Goal: Task Accomplishment & Management: Use online tool/utility

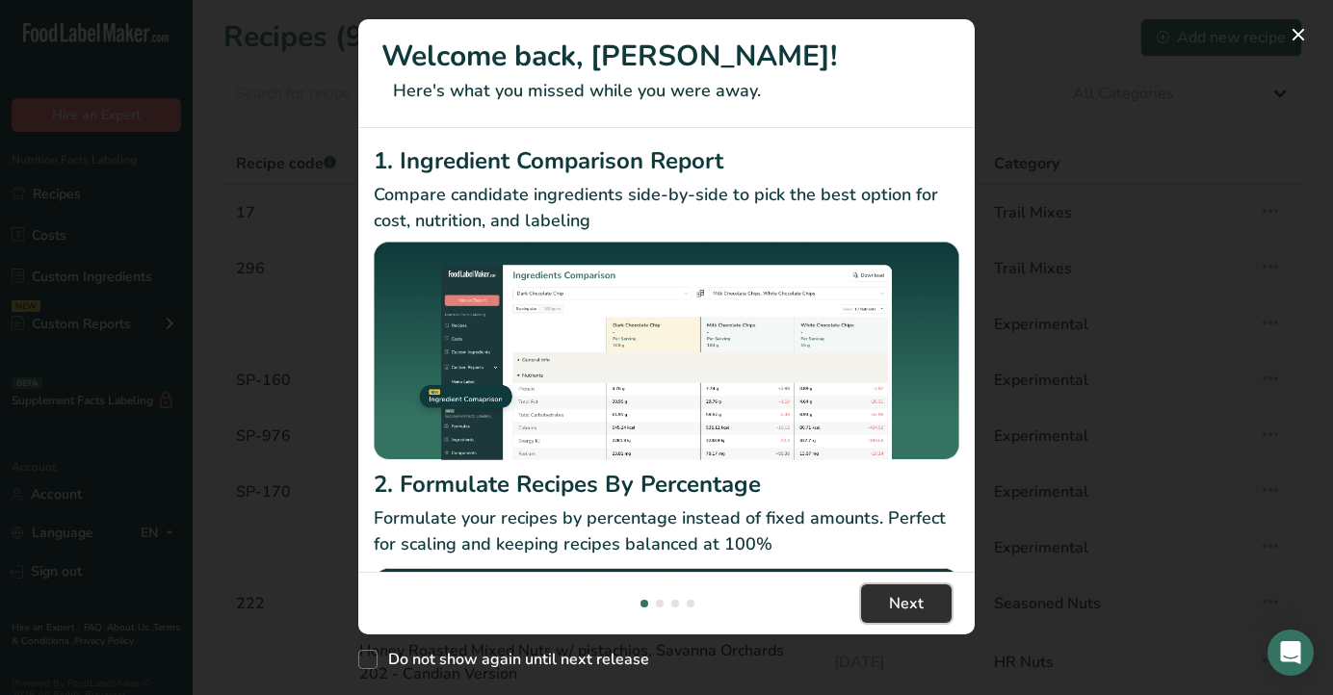
click at [922, 594] on span "Next" at bounding box center [906, 603] width 35 height 23
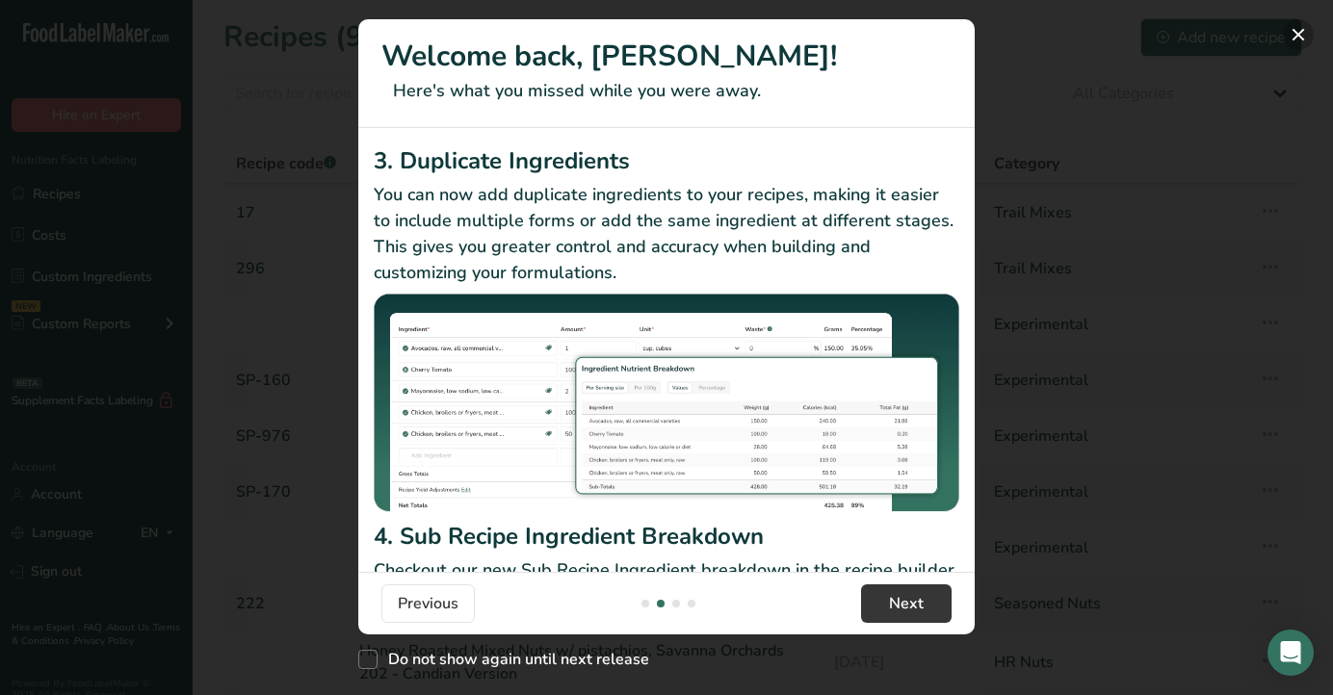
click at [1298, 32] on button "New Features" at bounding box center [1298, 34] width 31 height 31
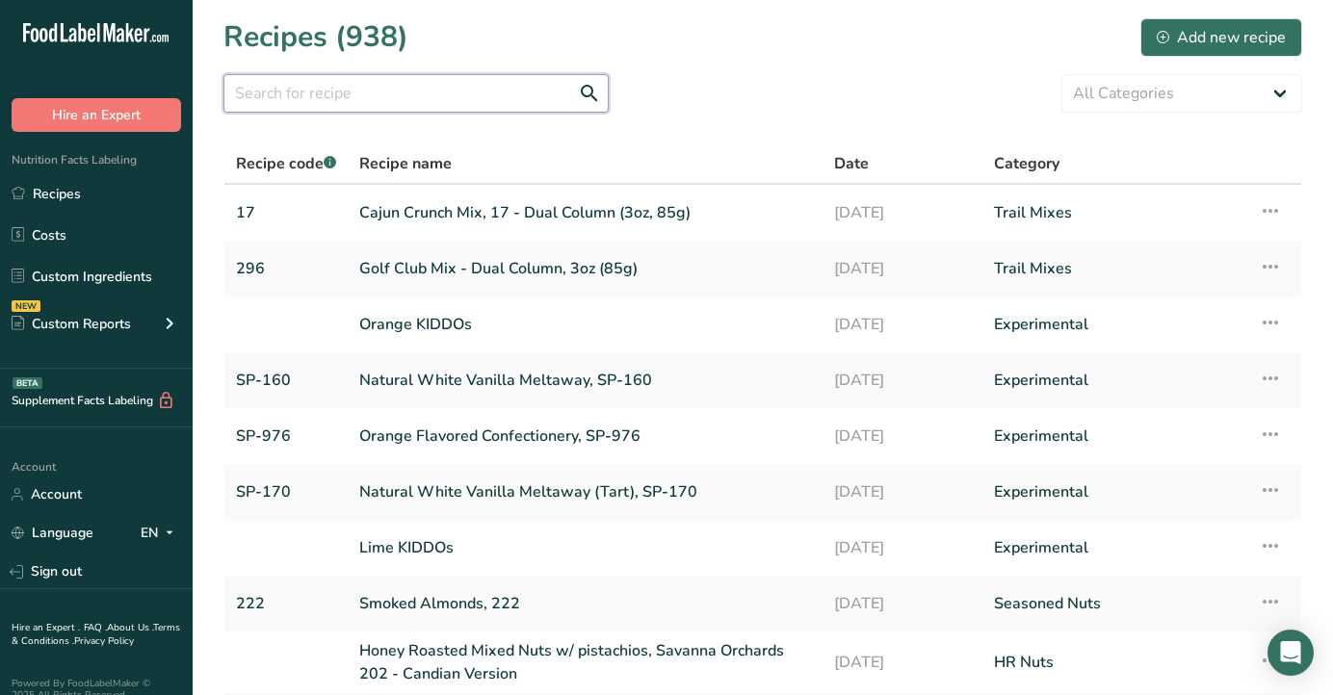
click at [461, 104] on input "text" at bounding box center [415, 93] width 385 height 39
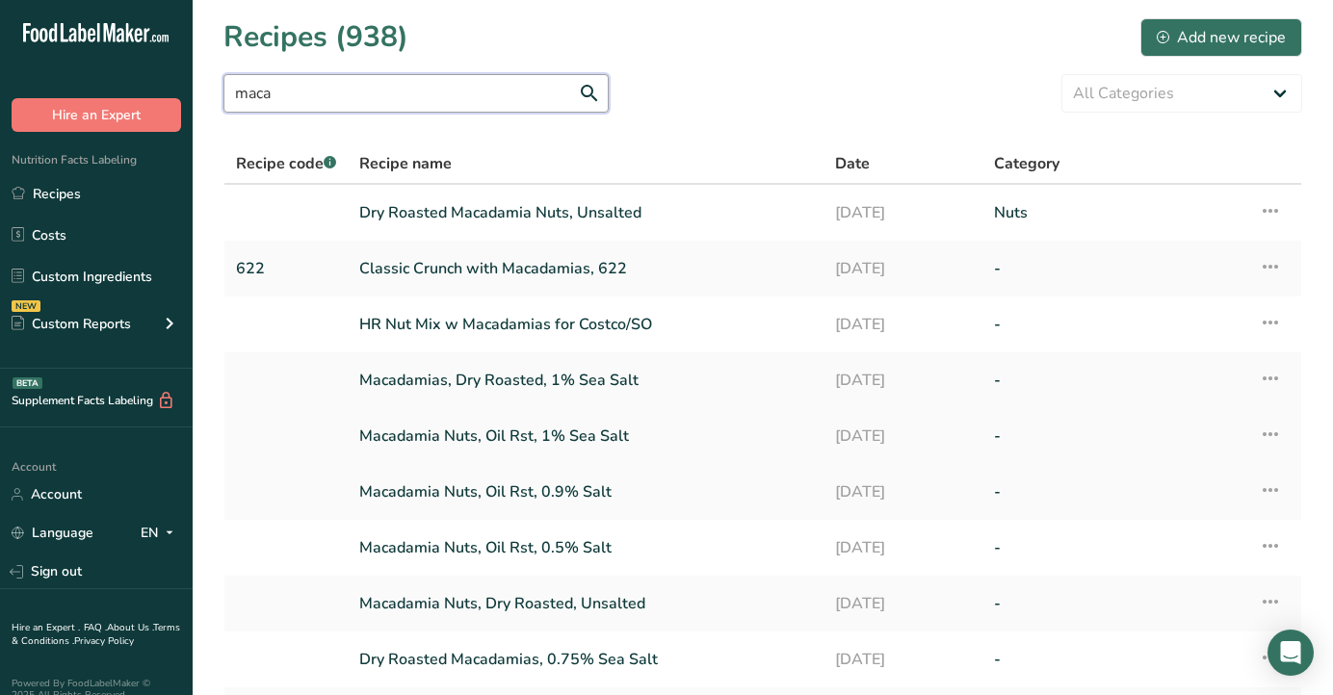
type input "maca"
click at [506, 433] on link "Macadamia Nuts, Oil Rst, 1% Sea Salt" at bounding box center [585, 436] width 453 height 40
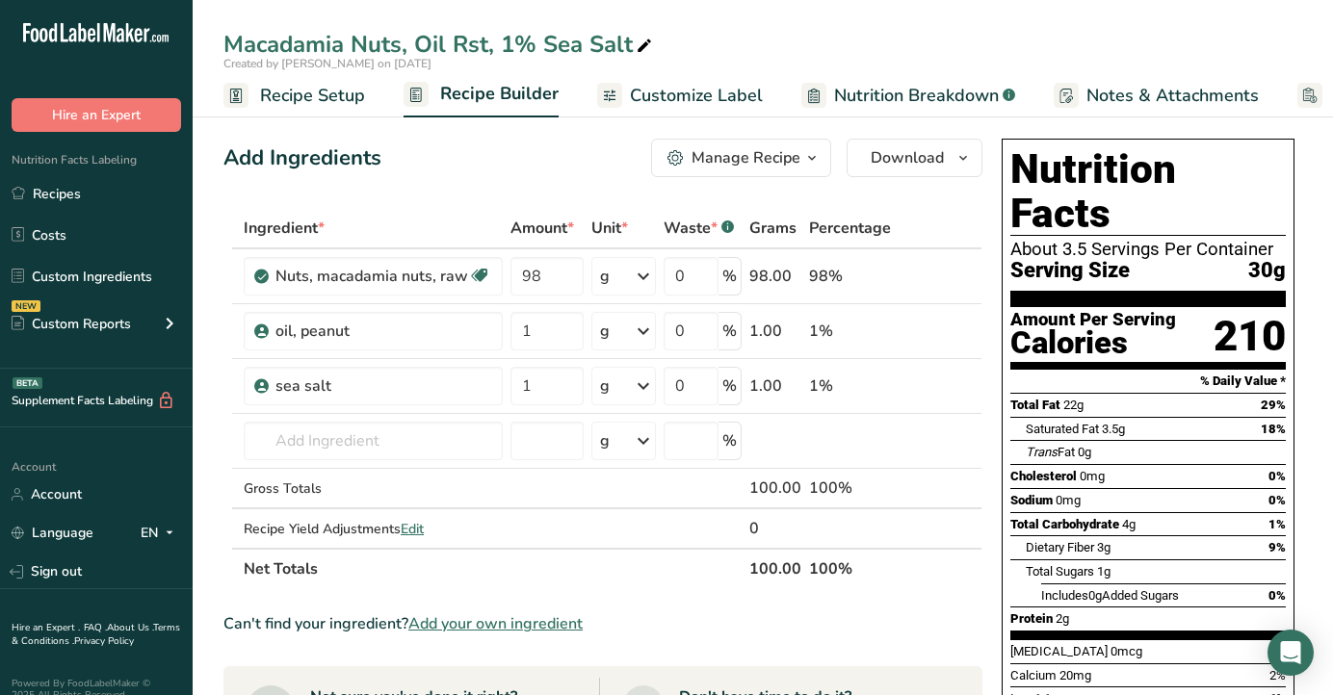
click at [726, 92] on span "Customize Label" at bounding box center [696, 96] width 133 height 26
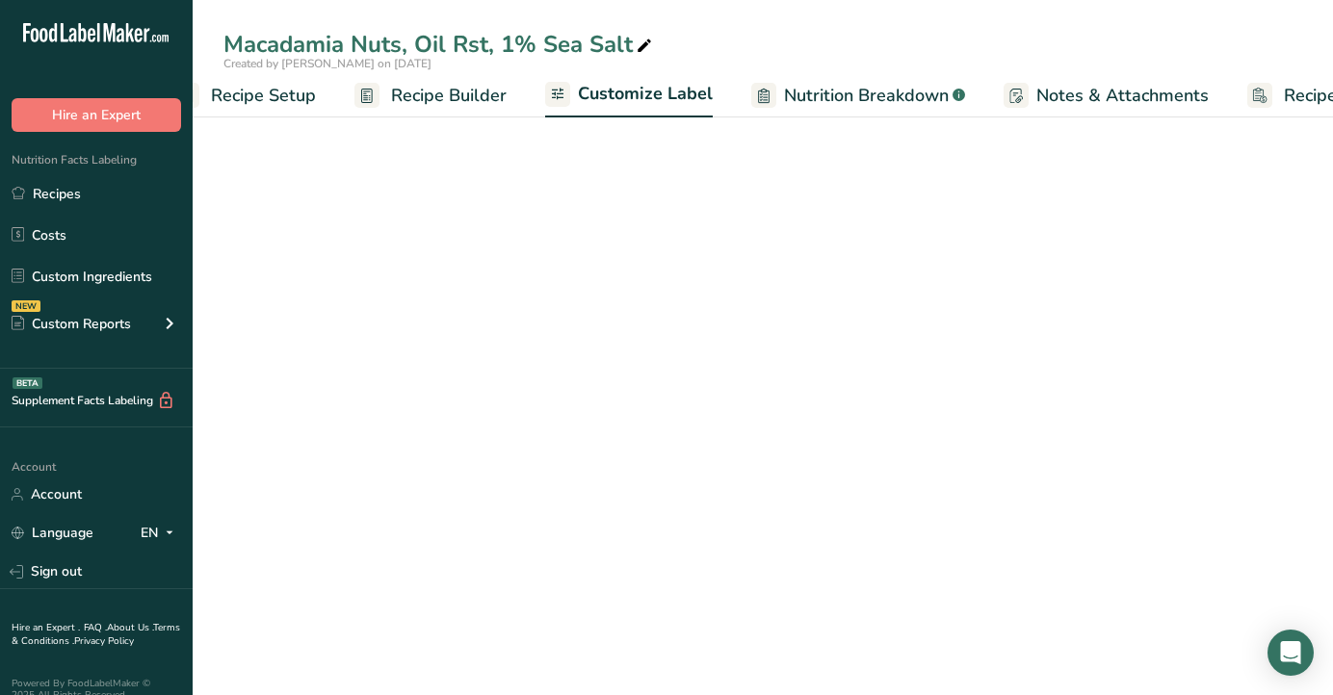
scroll to position [0, 148]
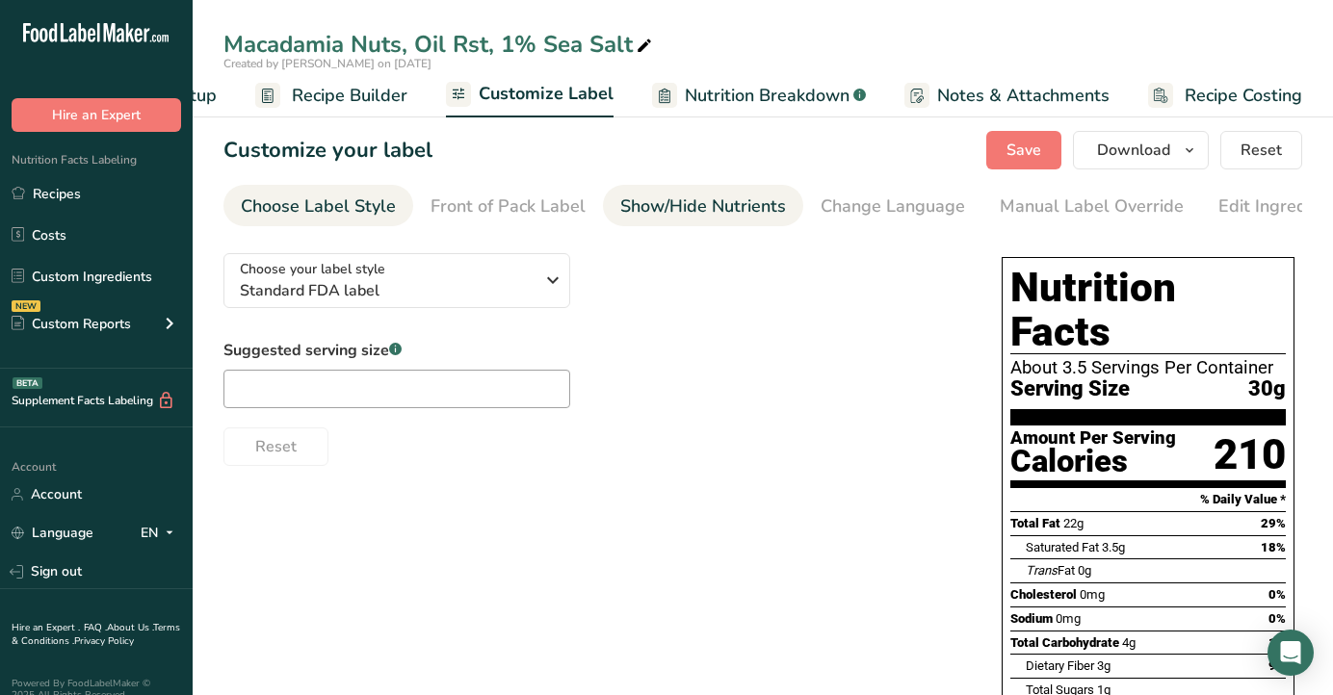
click at [695, 197] on div "Show/Hide Nutrients" at bounding box center [703, 207] width 166 height 26
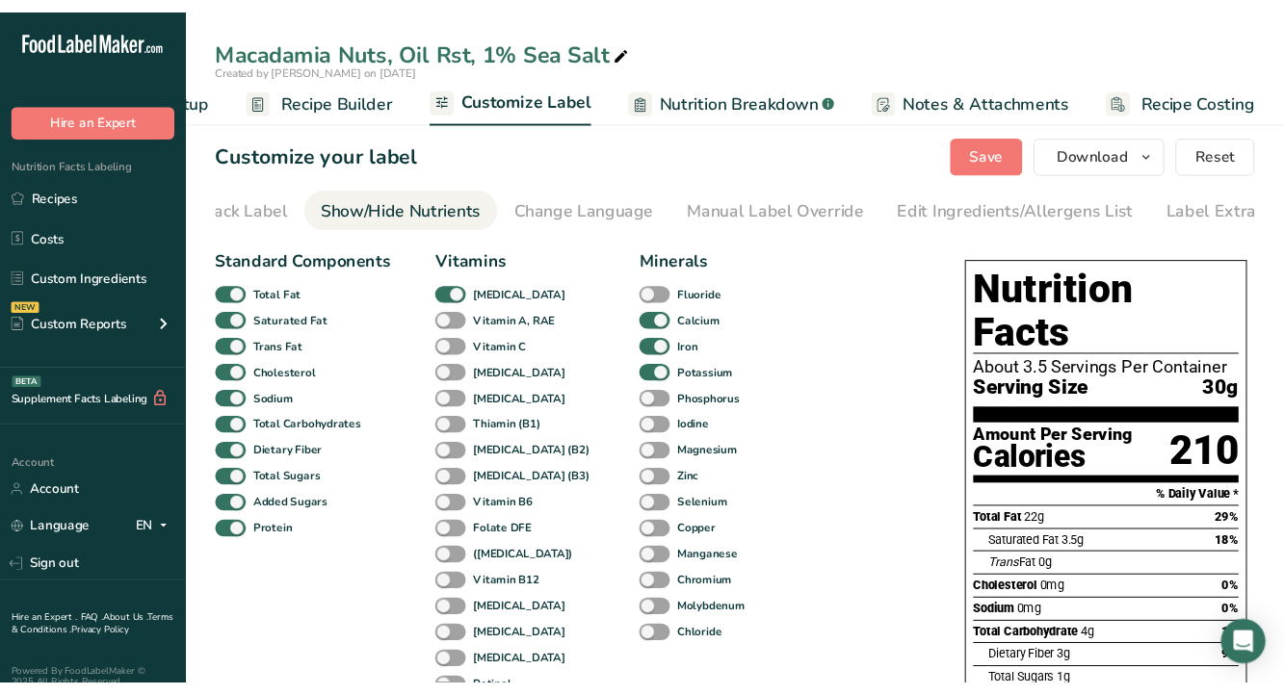
scroll to position [0, 321]
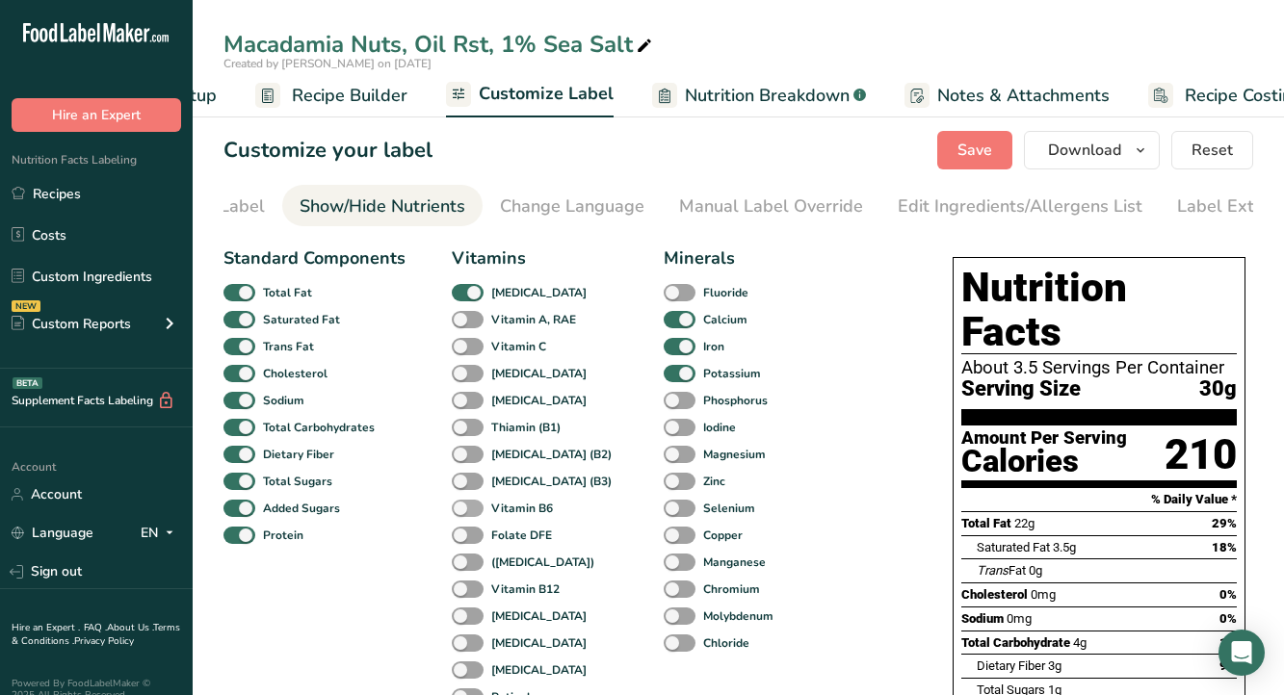
click at [463, 515] on span at bounding box center [468, 509] width 32 height 18
click at [463, 514] on input "Vitamin B6" at bounding box center [458, 508] width 13 height 13
checkbox input "true"
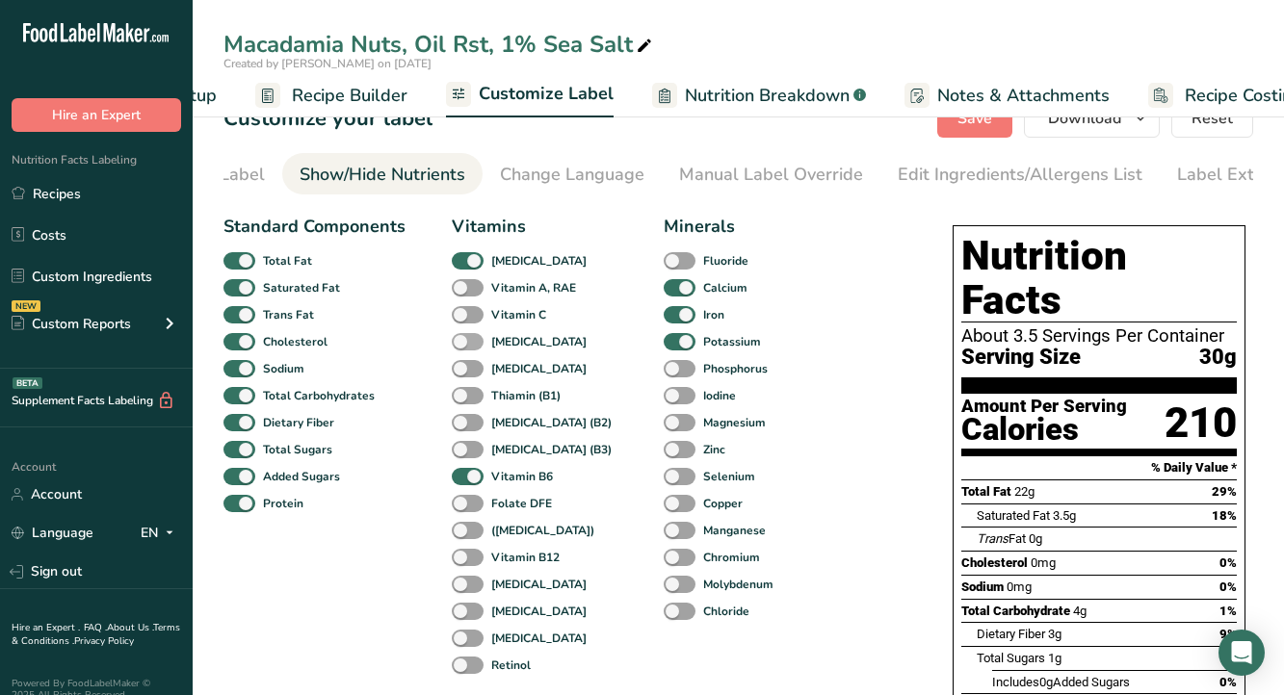
click at [461, 346] on span at bounding box center [468, 342] width 32 height 18
click at [461, 346] on input "[MEDICAL_DATA]" at bounding box center [458, 341] width 13 height 13
checkbox input "true"
click at [664, 509] on span at bounding box center [680, 504] width 32 height 18
click at [664, 509] on input "Copper" at bounding box center [670, 503] width 13 height 13
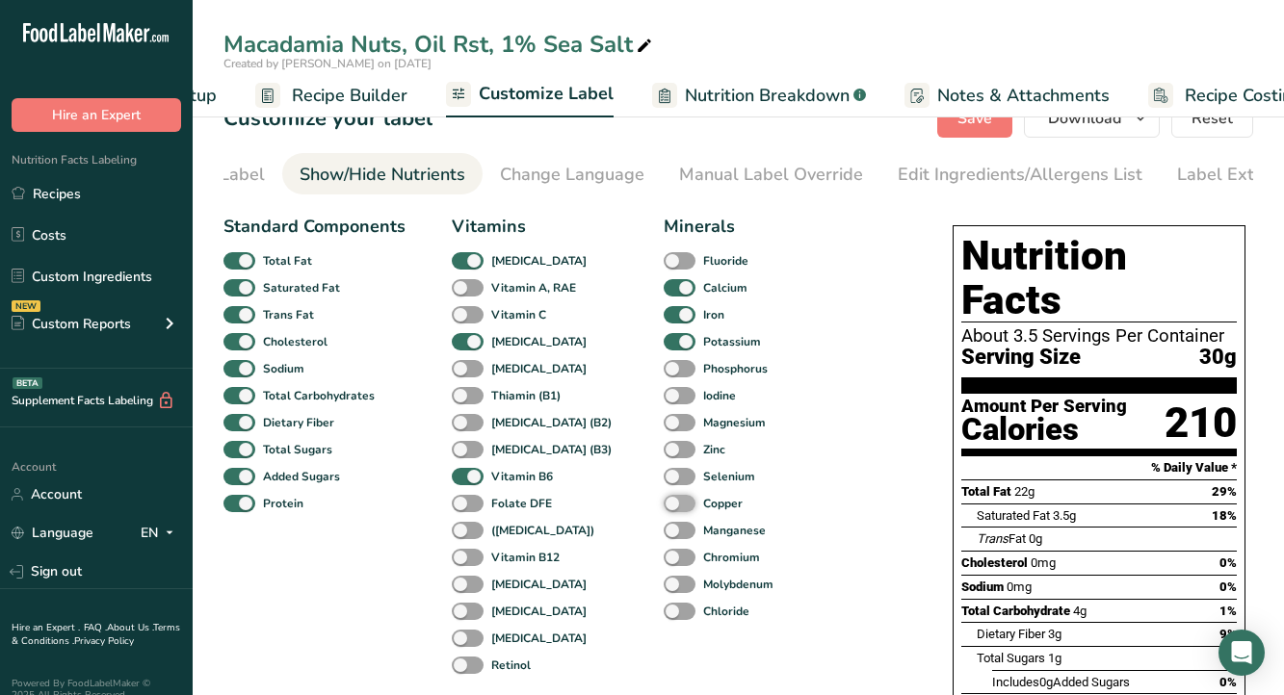
checkbox input "true"
click at [664, 427] on span at bounding box center [680, 423] width 32 height 18
click at [664, 427] on input "Magnesium" at bounding box center [670, 422] width 13 height 13
checkbox input "true"
click at [664, 538] on span at bounding box center [680, 531] width 32 height 18
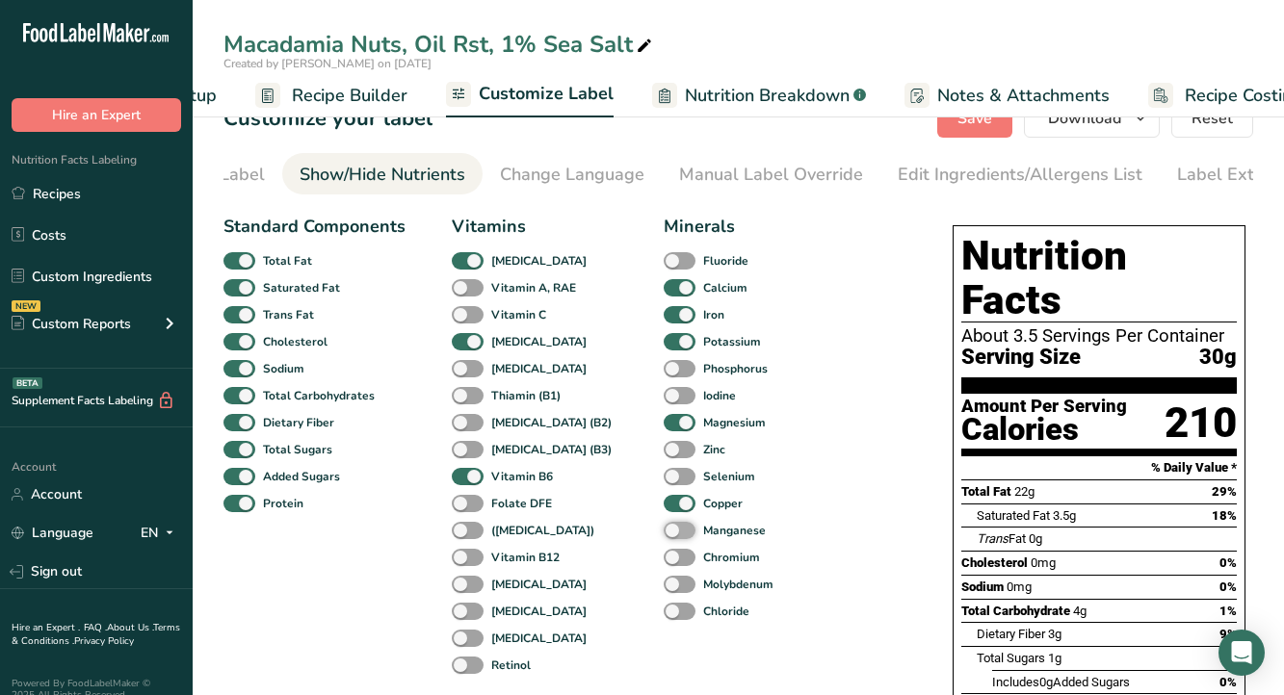
click at [664, 537] on input "Manganese" at bounding box center [670, 530] width 13 height 13
checkbox input "true"
click at [664, 455] on span at bounding box center [680, 450] width 32 height 18
click at [664, 455] on input "Zinc" at bounding box center [670, 449] width 13 height 13
checkbox input "true"
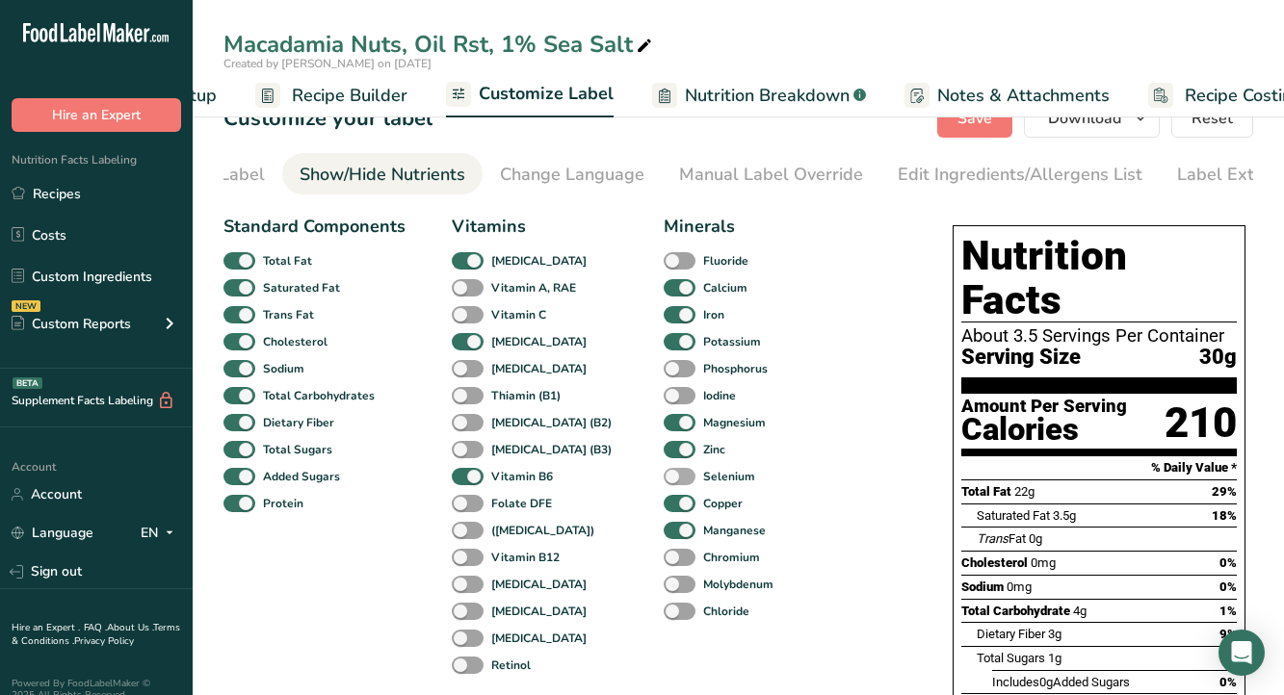
click at [664, 482] on span at bounding box center [680, 477] width 32 height 18
click at [664, 482] on input "Selenium" at bounding box center [670, 476] width 13 height 13
checkbox input "true"
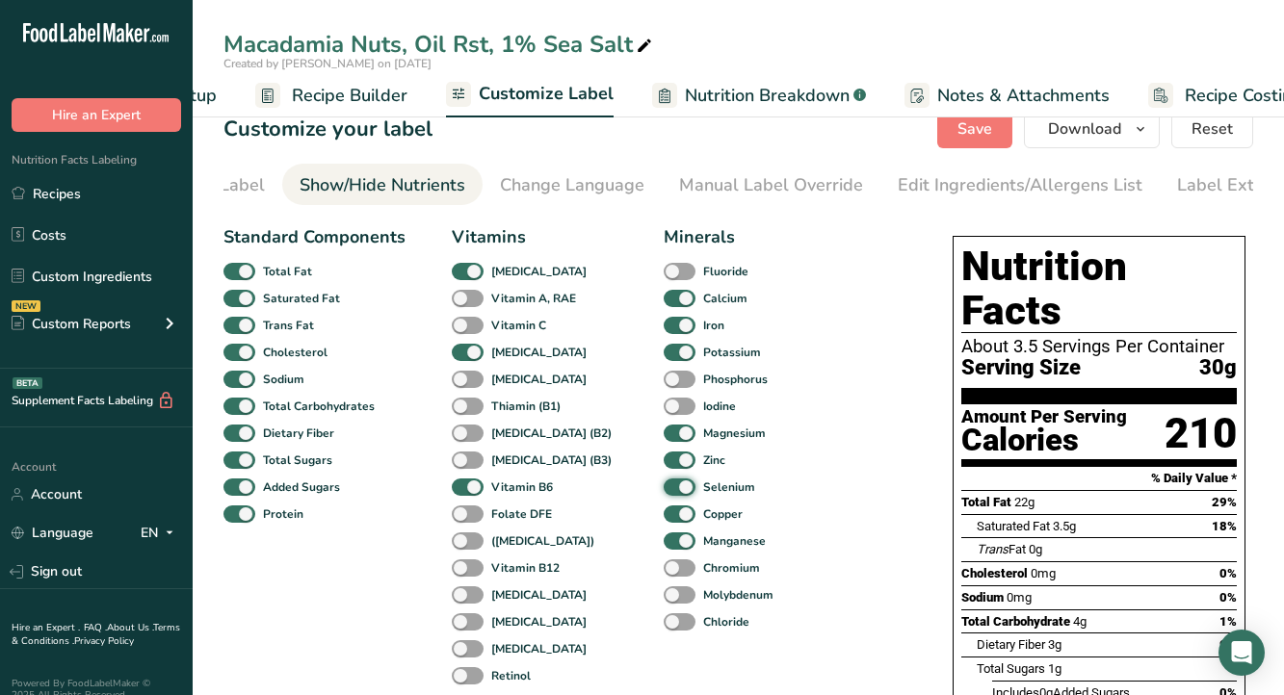
scroll to position [0, 0]
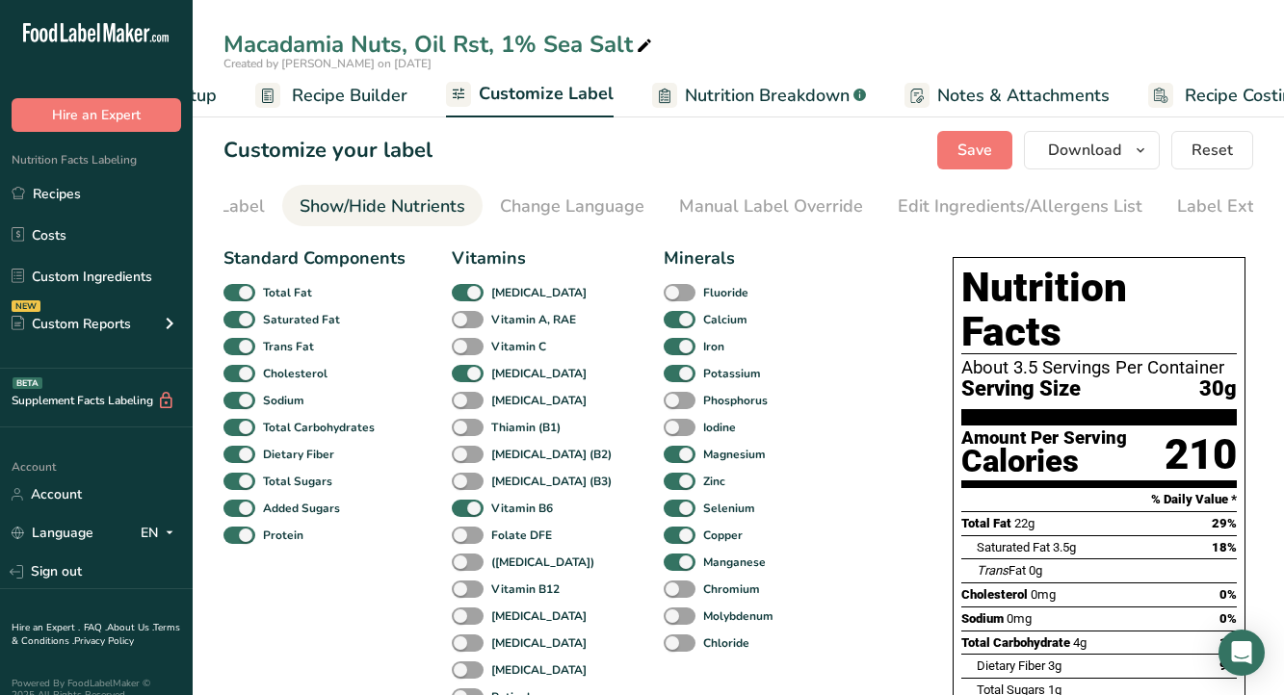
click at [356, 94] on span "Recipe Builder" at bounding box center [350, 96] width 116 height 26
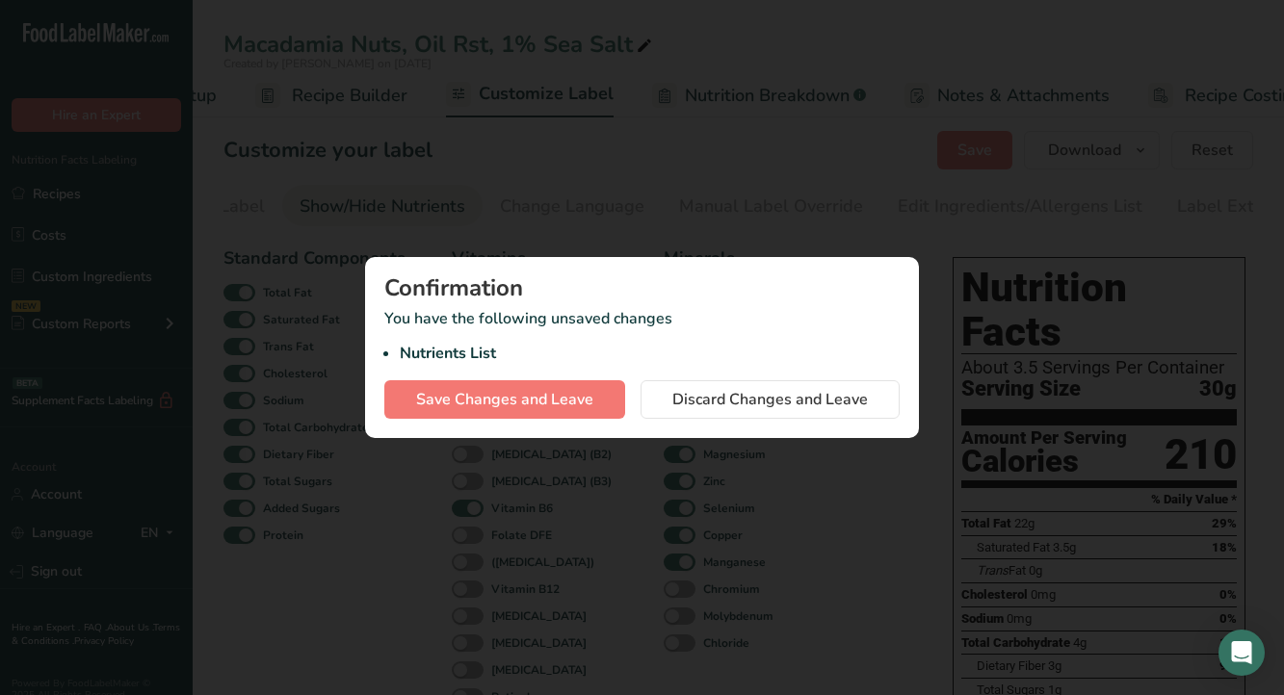
scroll to position [0, 186]
click at [743, 396] on span "Discard Changes and Leave" at bounding box center [770, 399] width 196 height 23
